Goal: Participate in discussion

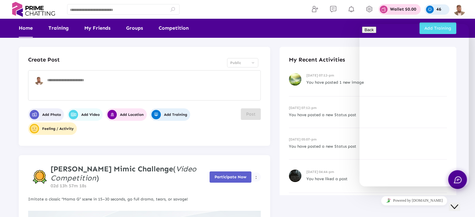
click at [458, 203] on div "Close Chat This icon closes the chat window." at bounding box center [454, 206] width 7 height 7
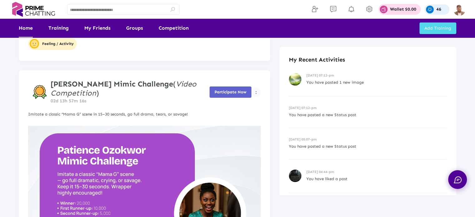
scroll to position [88, 0]
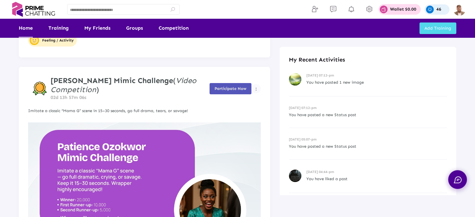
click at [231, 92] on button "Participate Now" at bounding box center [231, 88] width 42 height 11
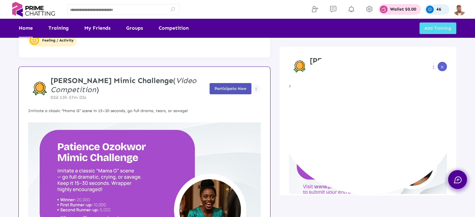
click at [228, 90] on span "Participate Now" at bounding box center [231, 88] width 32 height 5
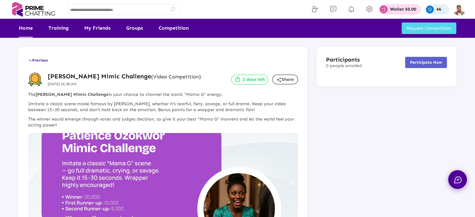
click at [29, 26] on link "Home" at bounding box center [26, 28] width 14 height 19
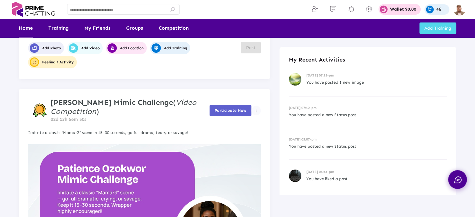
scroll to position [67, 0]
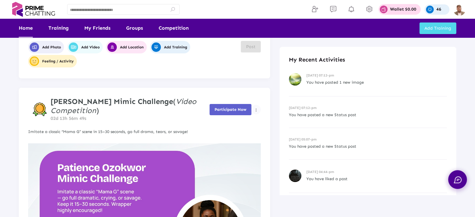
click at [240, 107] on span "Participate Now" at bounding box center [231, 109] width 32 height 5
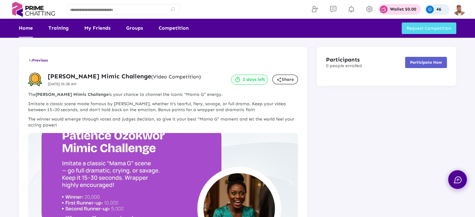
click at [24, 27] on link "Home" at bounding box center [26, 28] width 14 height 19
